Goal: Task Accomplishment & Management: Manage account settings

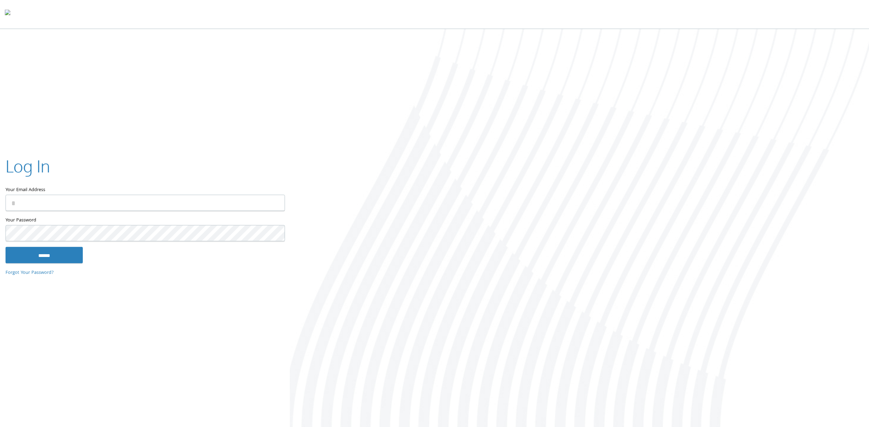
type input "**********"
click at [66, 259] on input "******" at bounding box center [44, 255] width 77 height 17
type input "**********"
click at [70, 252] on input "******" at bounding box center [44, 255] width 77 height 17
